Goal: Find specific page/section: Find specific page/section

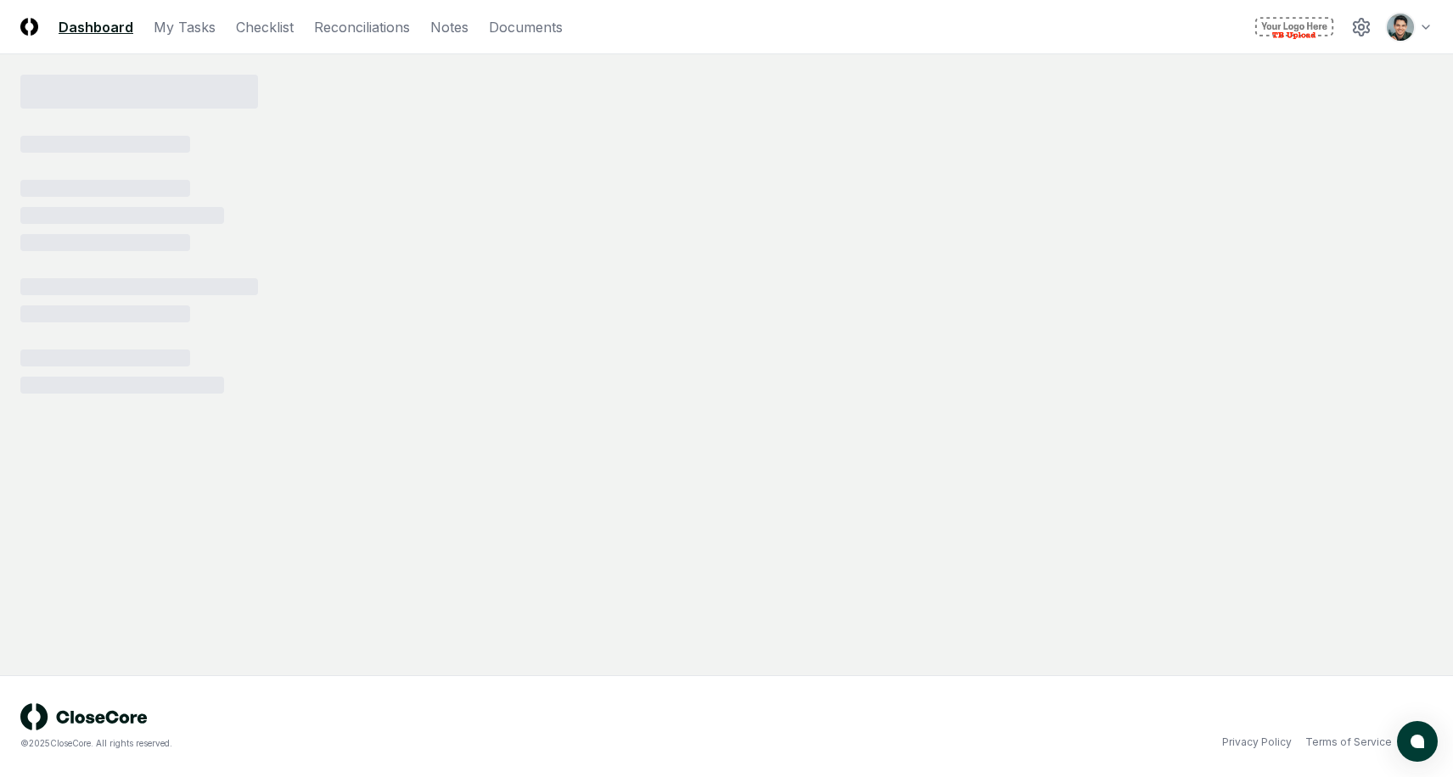
click at [30, 20] on img at bounding box center [29, 27] width 18 height 18
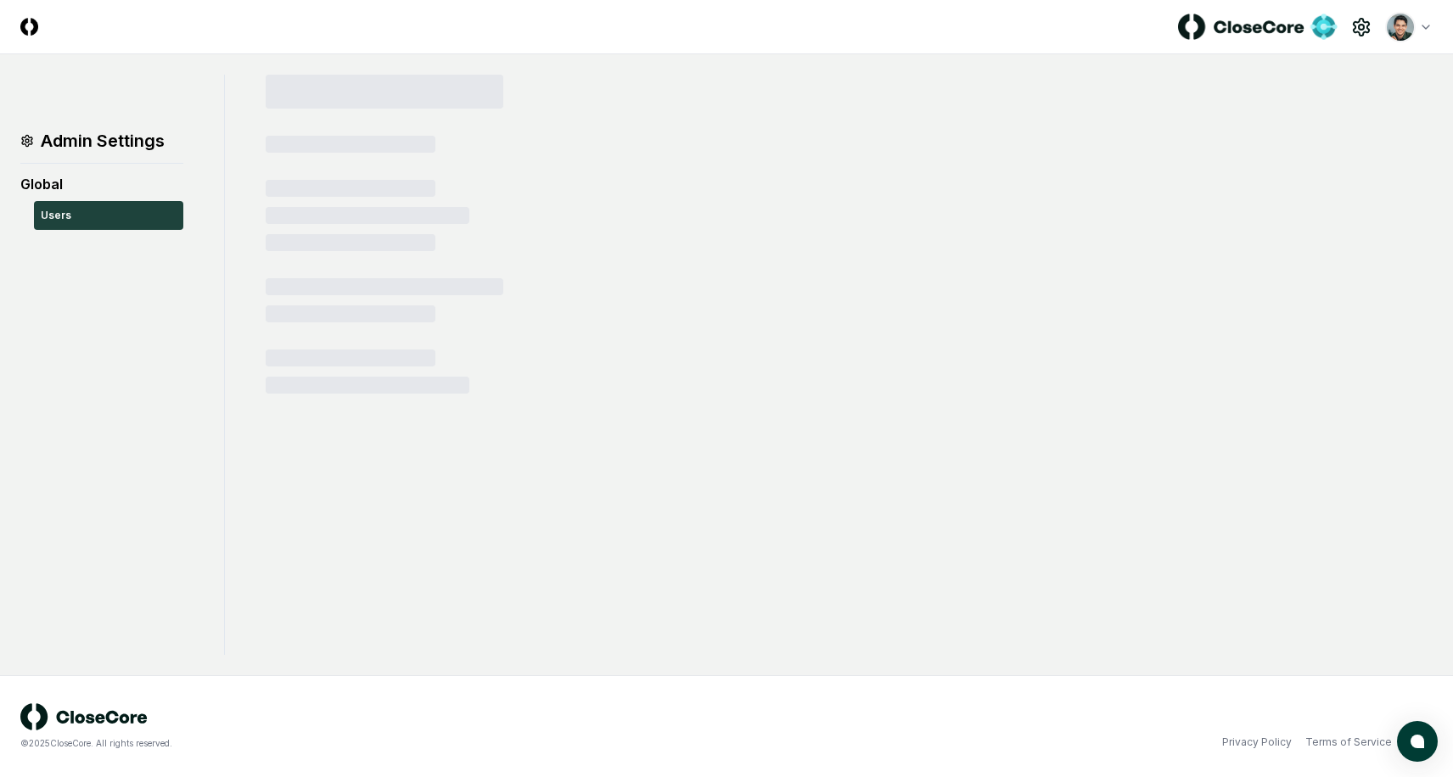
click at [1420, 25] on html "CloseCore Toggle navigation menu Toggle user menu Admin Settings Global Users ©…" at bounding box center [726, 388] width 1453 height 777
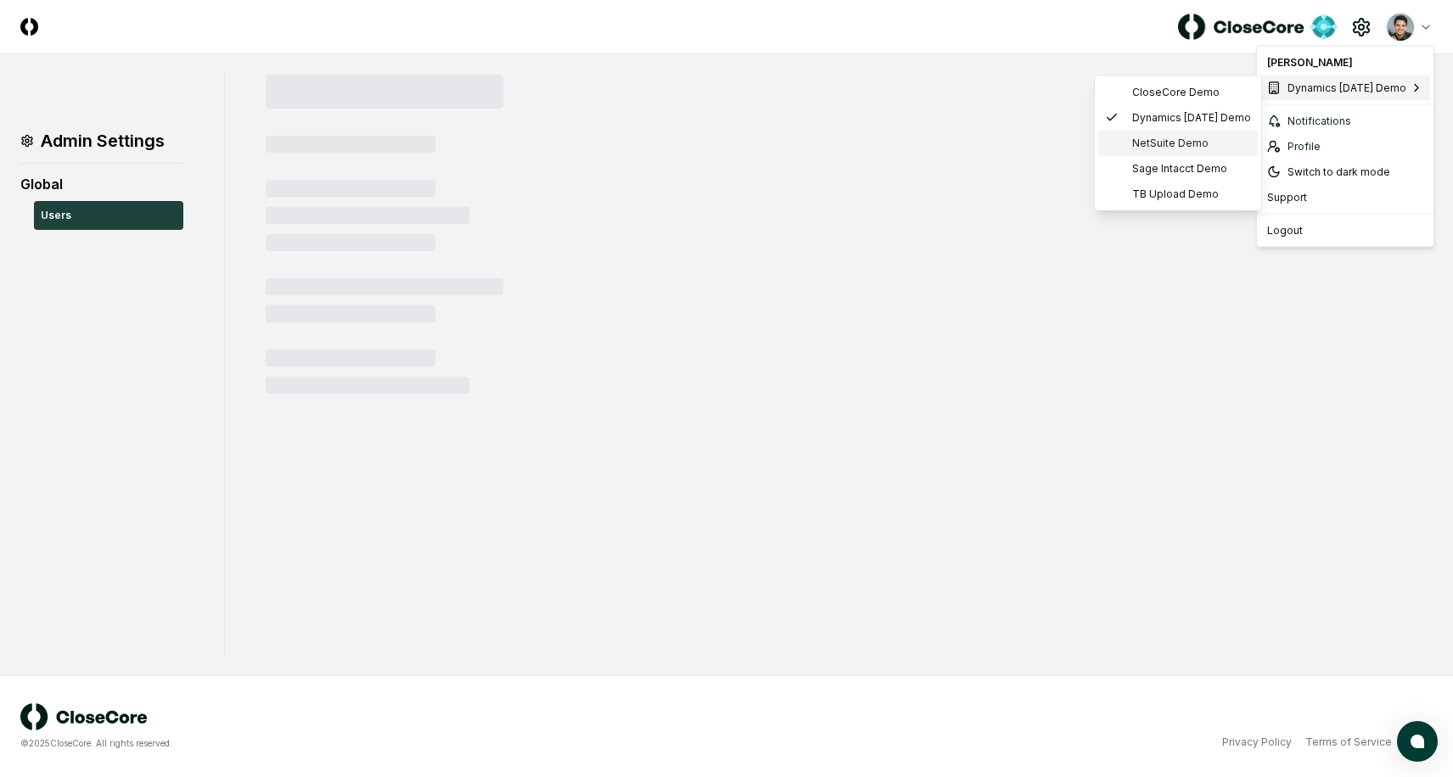
click at [1195, 144] on span "NetSuite Demo" at bounding box center [1170, 143] width 76 height 15
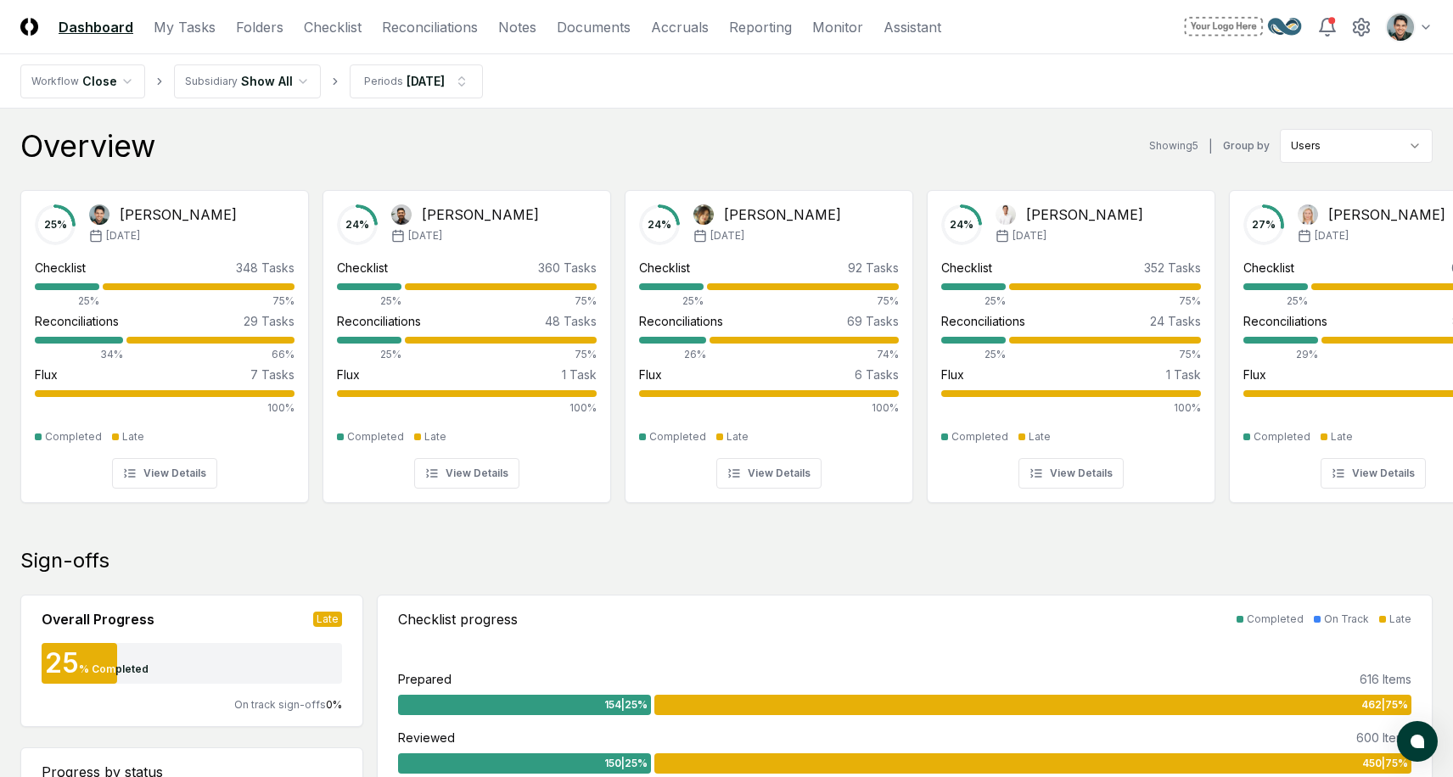
click at [777, 94] on nav "Workflow Close Subsidiary Show All Periods Jun 2025" at bounding box center [726, 81] width 1453 height 54
